Goal: Check status: Check status

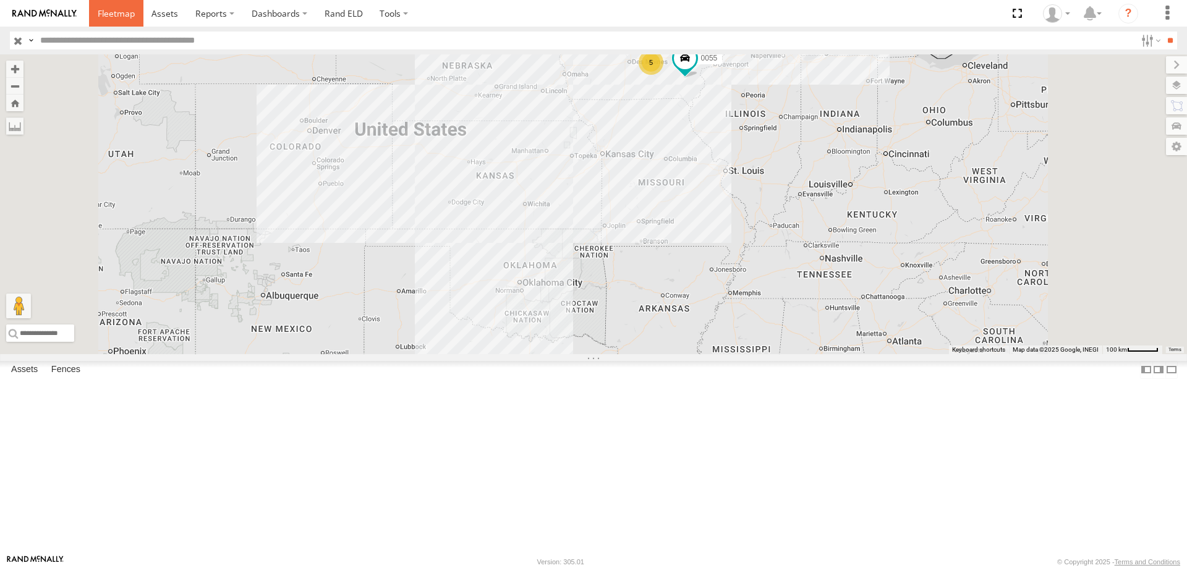
click at [111, 18] on span at bounding box center [116, 13] width 37 height 12
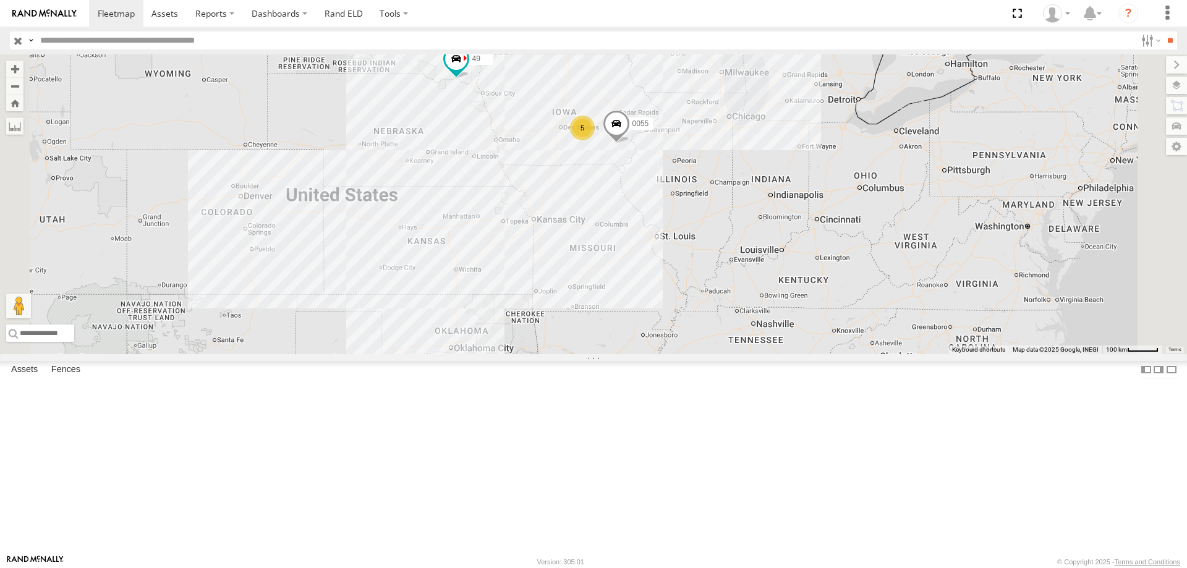
drag, startPoint x: 844, startPoint y: 226, endPoint x: 786, endPoint y: 292, distance: 87.7
click at [786, 292] on div "545 49 0055 5" at bounding box center [593, 204] width 1187 height 300
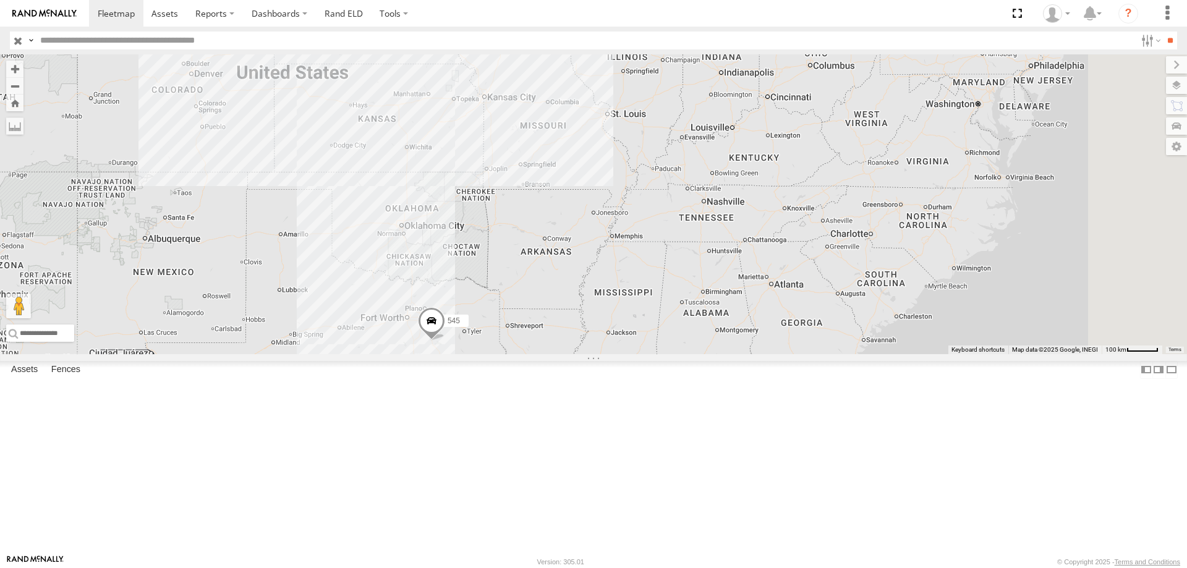
drag, startPoint x: 771, startPoint y: 327, endPoint x: 720, endPoint y: 202, distance: 134.8
click at [720, 202] on div "545 49 0055 5" at bounding box center [593, 204] width 1187 height 300
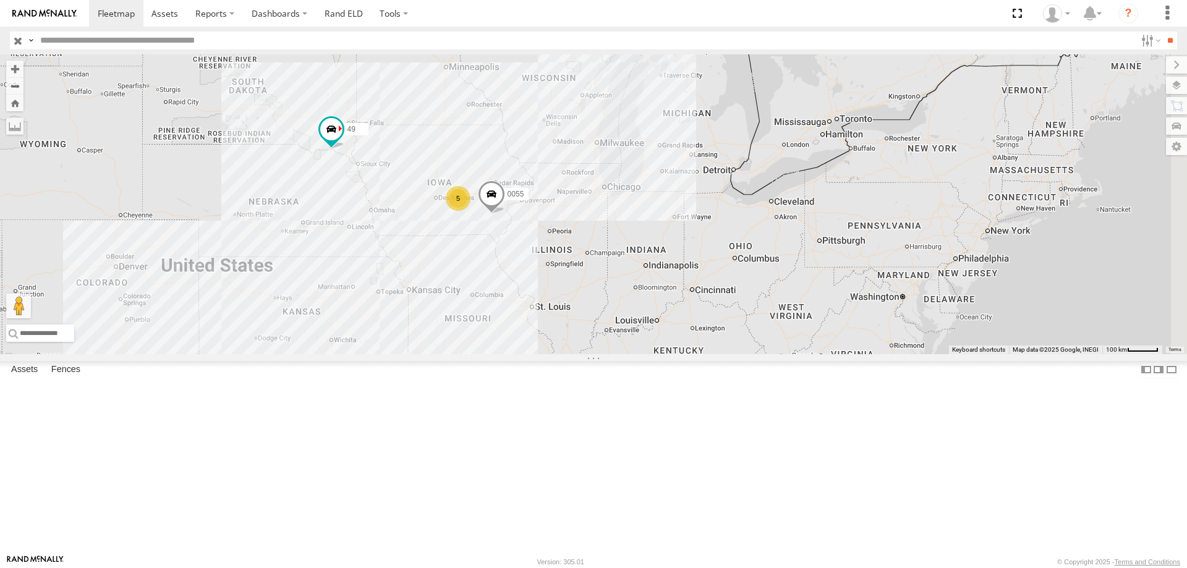
drag, startPoint x: 697, startPoint y: 260, endPoint x: 628, endPoint y: 427, distance: 180.5
click at [628, 354] on div "545 49 0055 5" at bounding box center [593, 204] width 1187 height 300
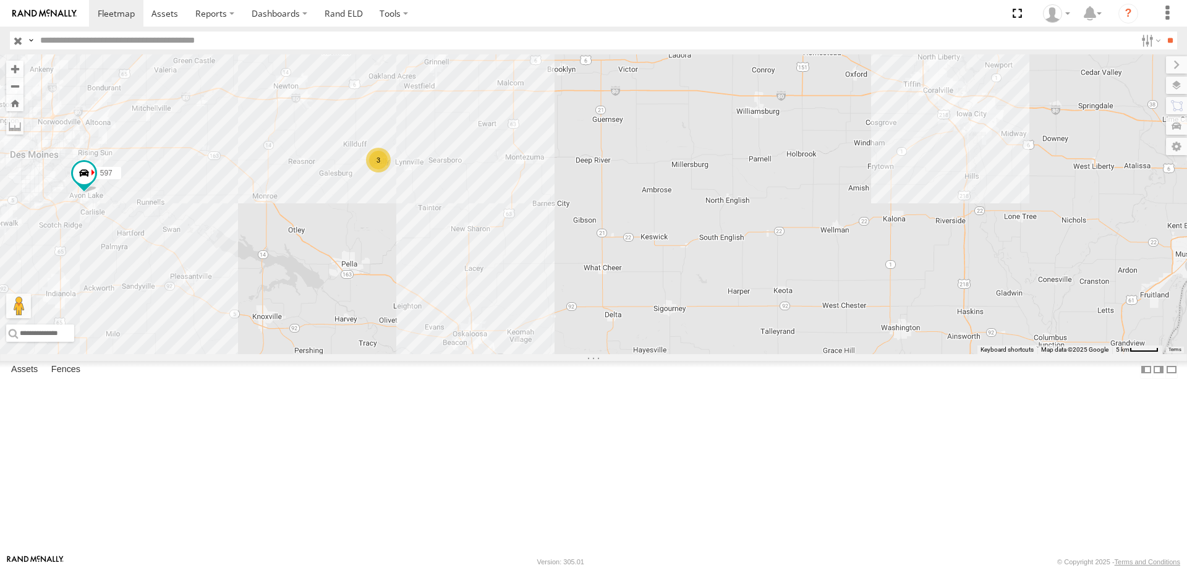
drag, startPoint x: 869, startPoint y: 344, endPoint x: 723, endPoint y: 286, distance: 157.1
click at [723, 286] on div "545 49 0055 597 587 3" at bounding box center [593, 204] width 1187 height 300
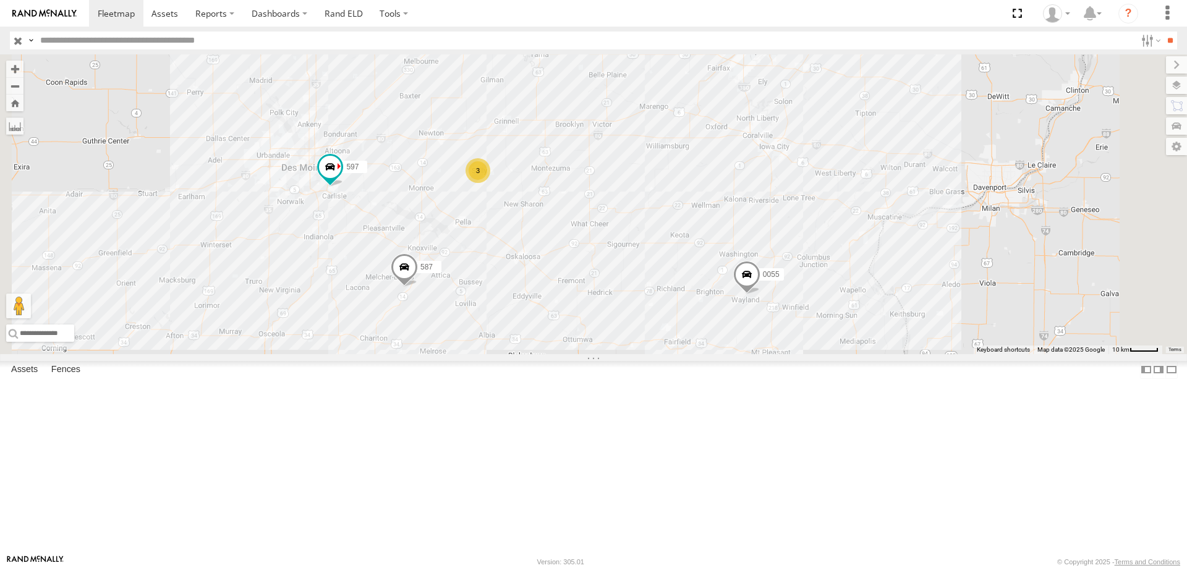
click at [761, 294] on span at bounding box center [746, 277] width 27 height 33
